Goal: Information Seeking & Learning: Check status

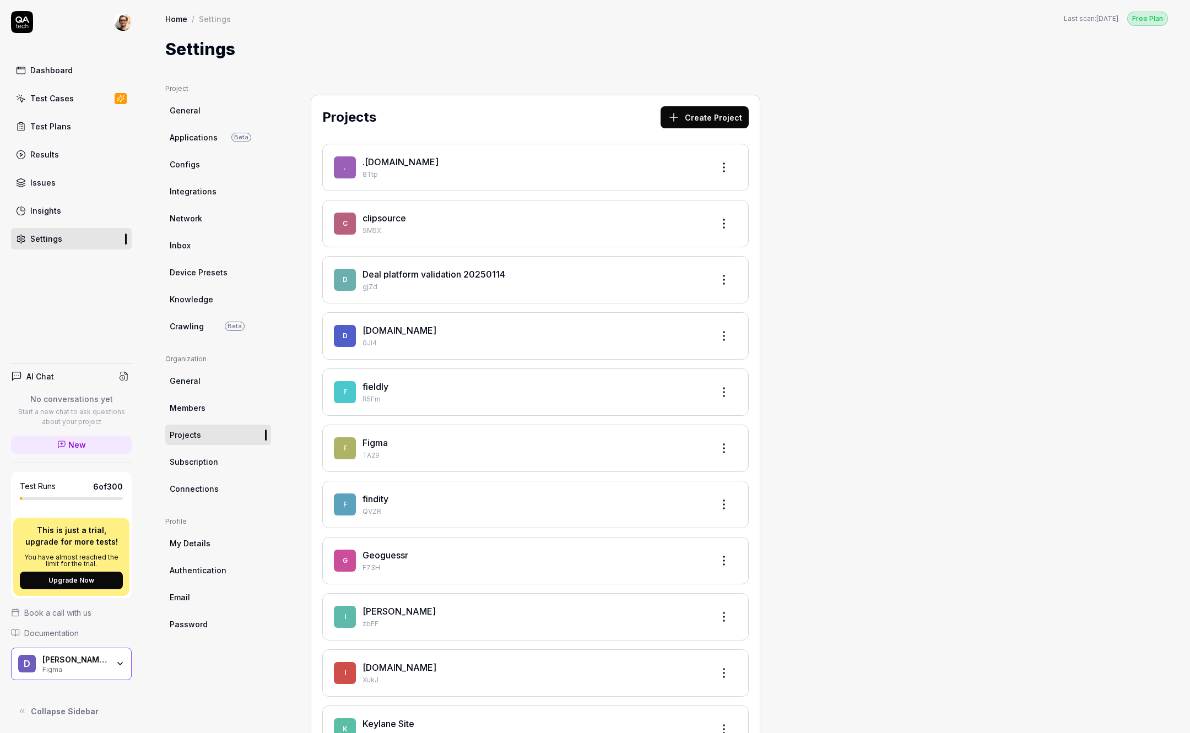
click at [79, 128] on link "Test Plans" at bounding box center [71, 126] width 121 height 21
click at [78, 146] on link "Results" at bounding box center [71, 154] width 121 height 21
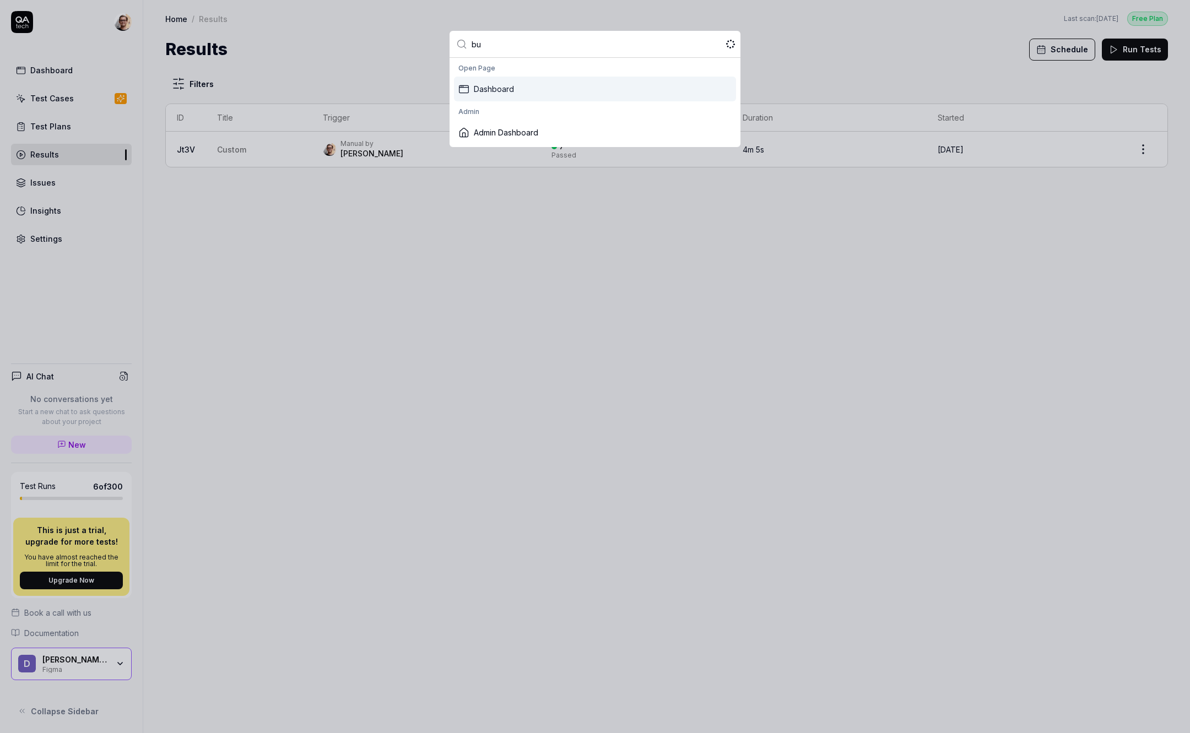
type input "bug"
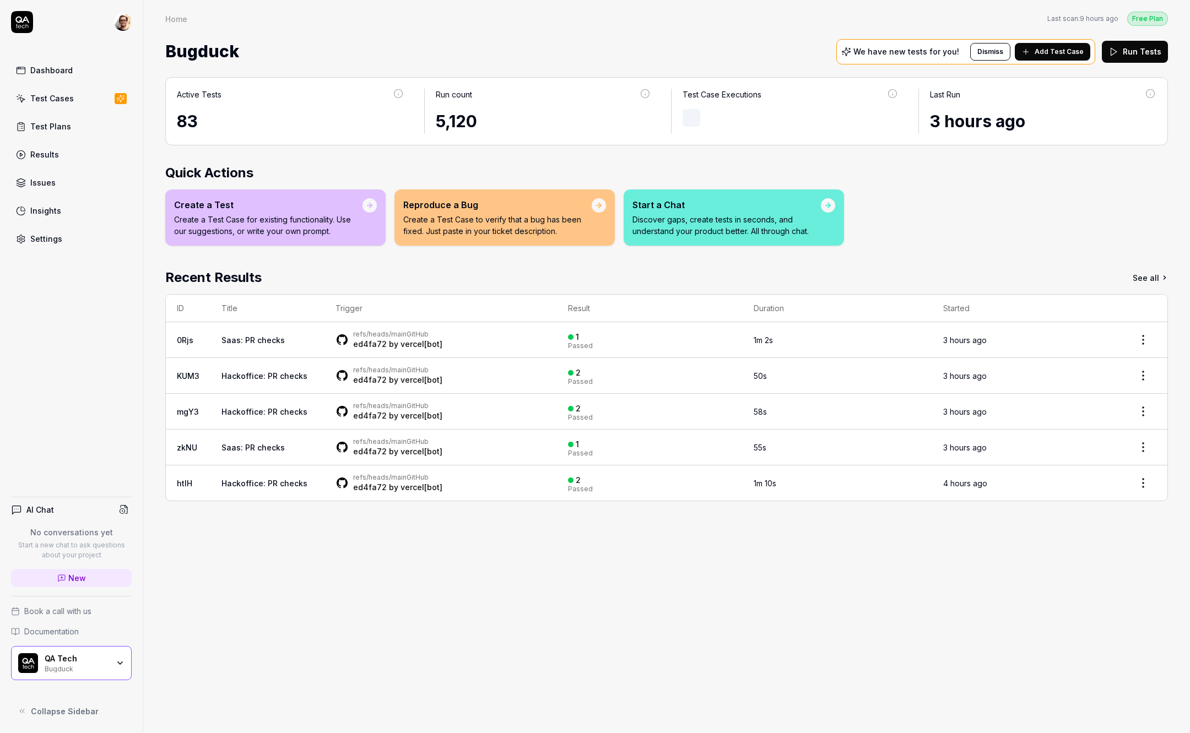
click at [74, 153] on link "Results" at bounding box center [71, 154] width 121 height 21
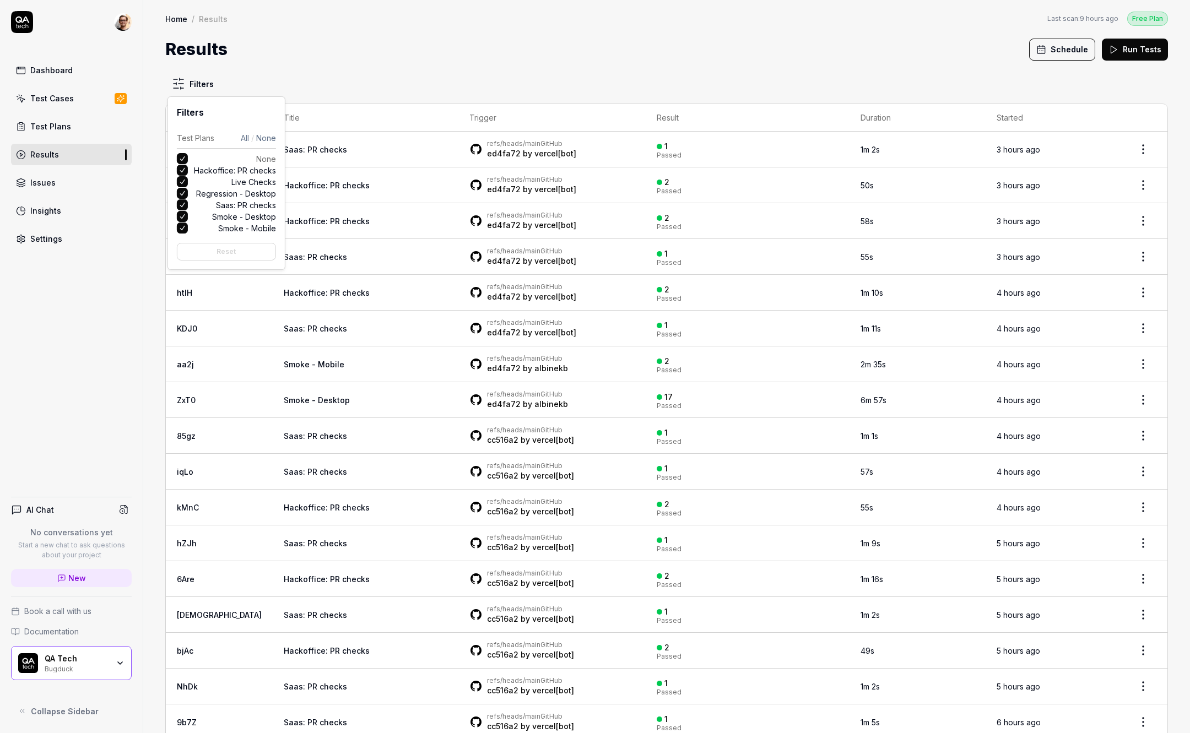
click at [197, 89] on html "Dashboard Test Cases Test Plans Results Issues Insights Settings AI Chat No con…" at bounding box center [595, 366] width 1190 height 733
click at [296, 82] on html "Dashboard Test Cases Test Plans Results Issues Insights Settings AI Chat No con…" at bounding box center [595, 366] width 1190 height 733
